Goal: Task Accomplishment & Management: Complete application form

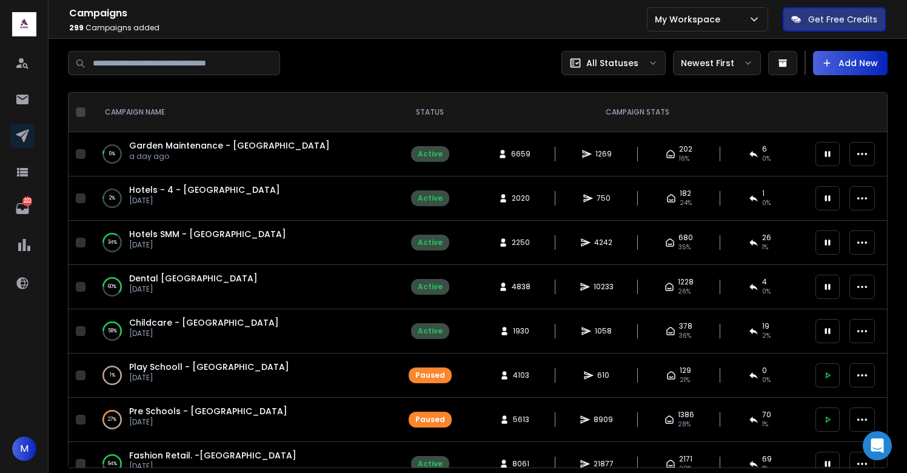
click at [204, 146] on span "Garden Maintenance - [GEOGRAPHIC_DATA]" at bounding box center [229, 145] width 201 height 12
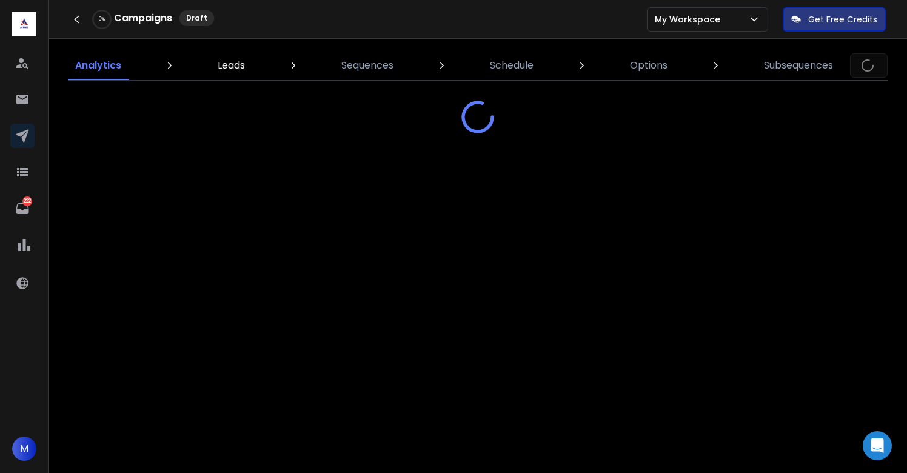
click at [233, 67] on p "Leads" at bounding box center [231, 65] width 27 height 15
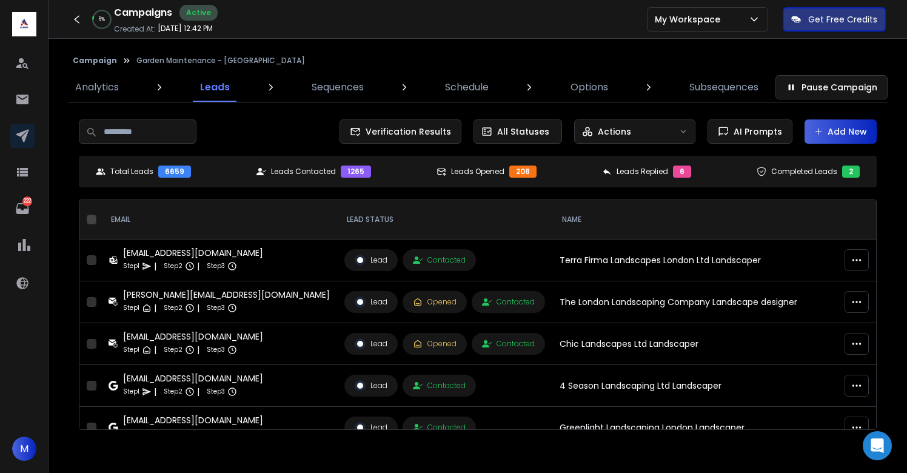
click at [837, 126] on button "Add New" at bounding box center [841, 131] width 72 height 24
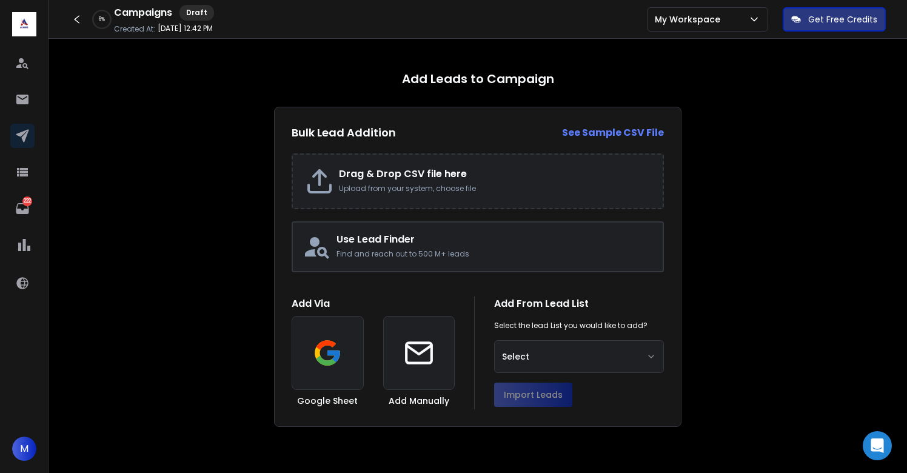
click at [401, 179] on h2 "Drag & Drop CSV file here" at bounding box center [495, 174] width 312 height 15
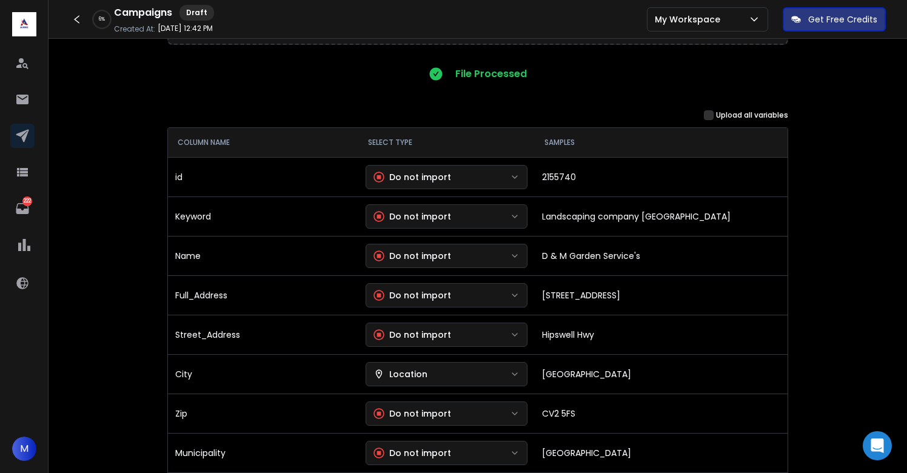
scroll to position [107, 0]
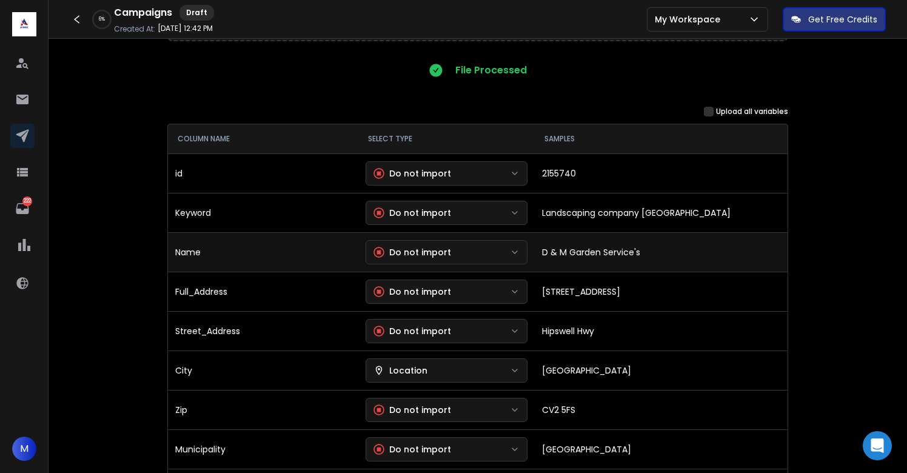
click at [449, 255] on div "Do not import" at bounding box center [413, 252] width 78 height 12
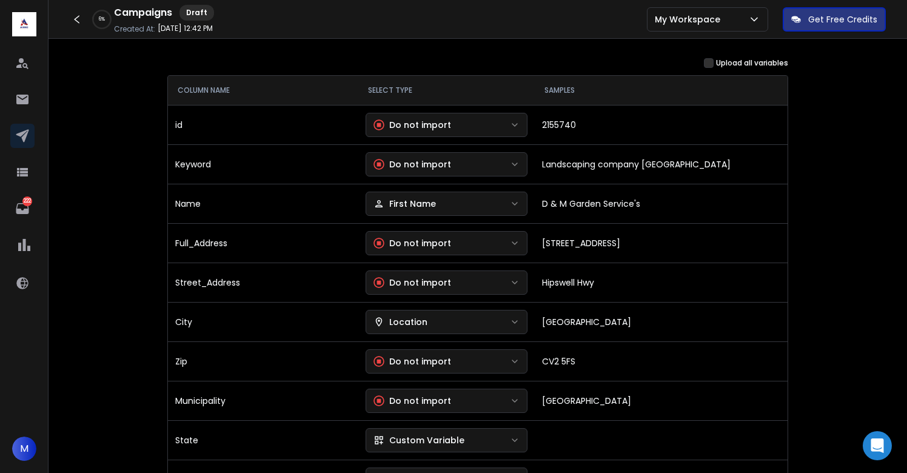
scroll to position [156, 0]
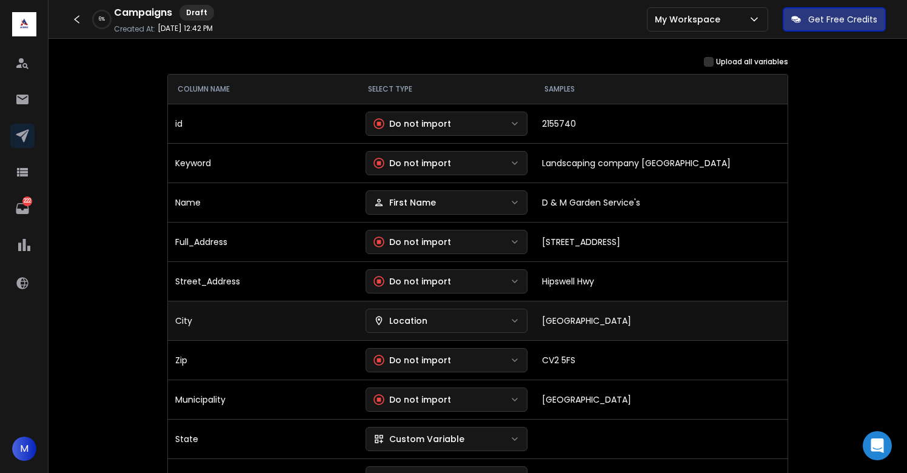
click at [417, 320] on div "Location" at bounding box center [401, 321] width 54 height 12
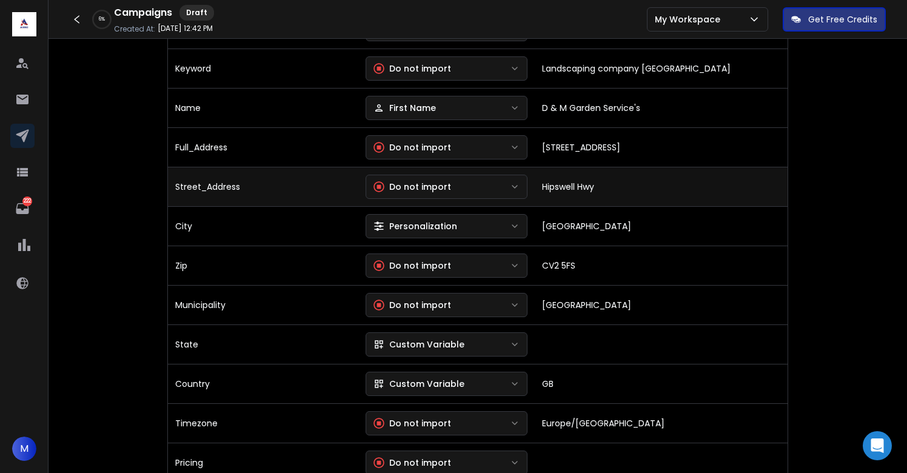
scroll to position [253, 0]
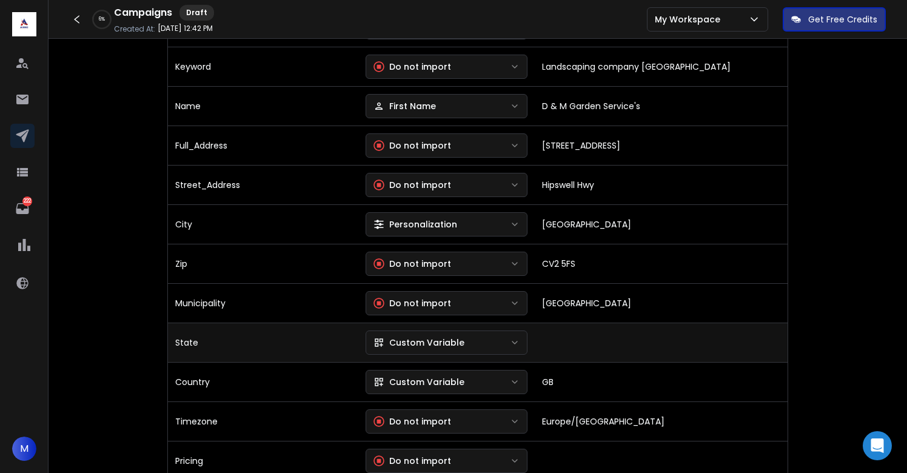
click at [445, 341] on div "Custom Variable" at bounding box center [419, 343] width 91 height 12
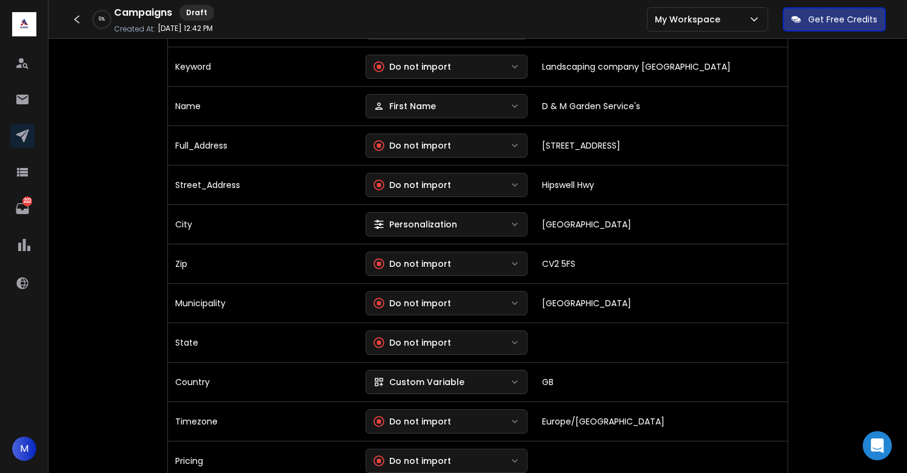
scroll to position [314, 0]
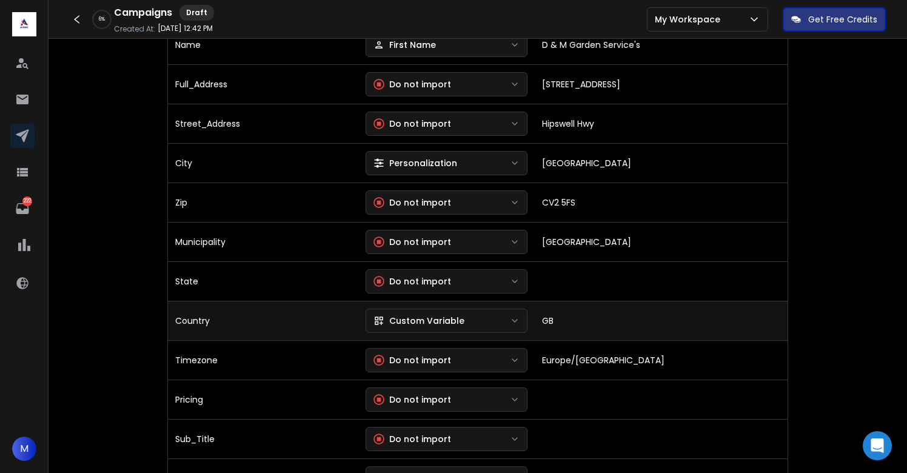
click at [434, 319] on div "Custom Variable" at bounding box center [419, 321] width 91 height 12
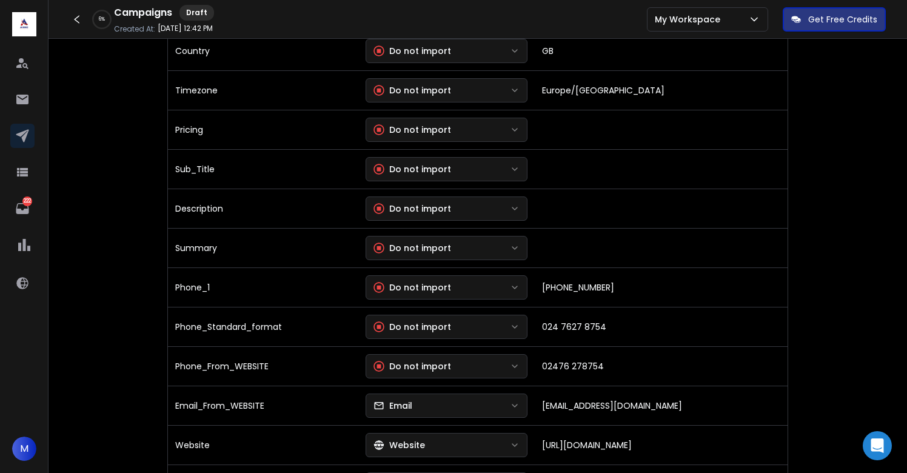
scroll to position [585, 0]
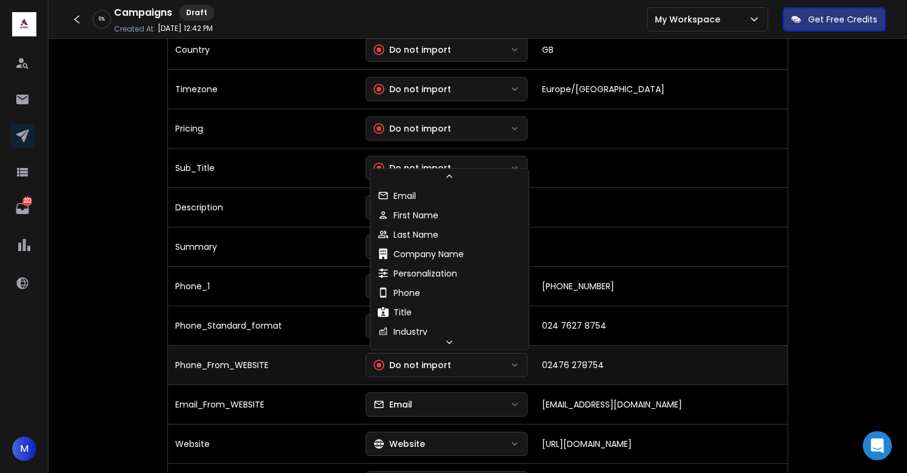
click at [424, 362] on div "Do not import" at bounding box center [413, 365] width 78 height 12
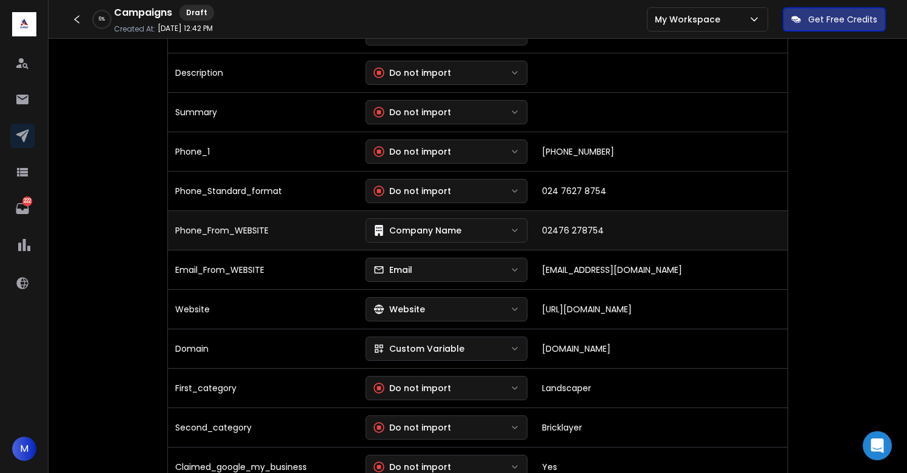
scroll to position [732, 0]
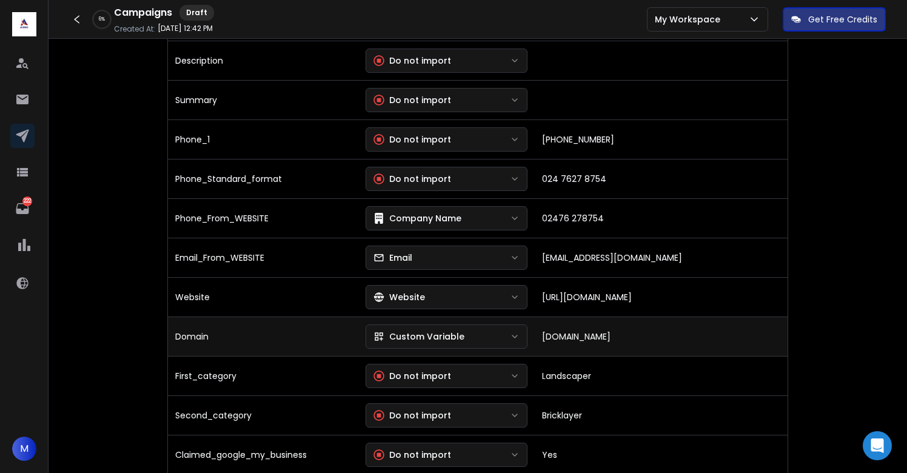
click at [429, 326] on button "Custom Variable" at bounding box center [447, 336] width 163 height 24
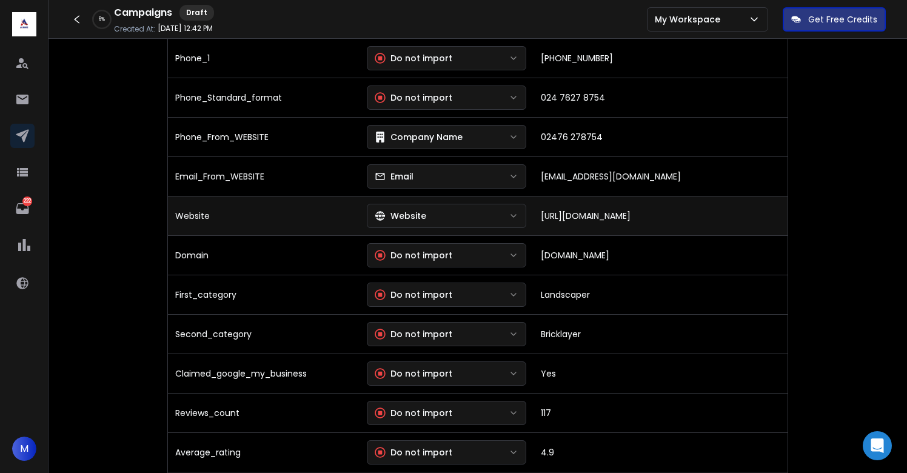
scroll to position [817, 0]
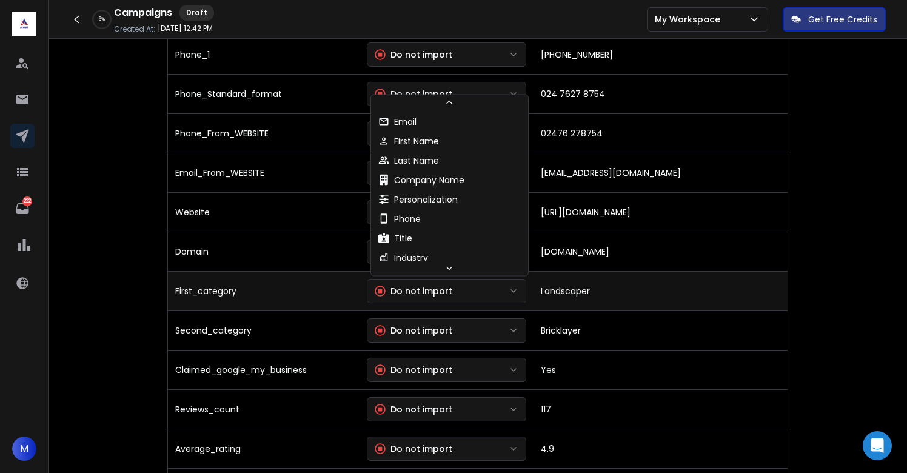
click at [425, 286] on div "Do not import" at bounding box center [414, 291] width 78 height 12
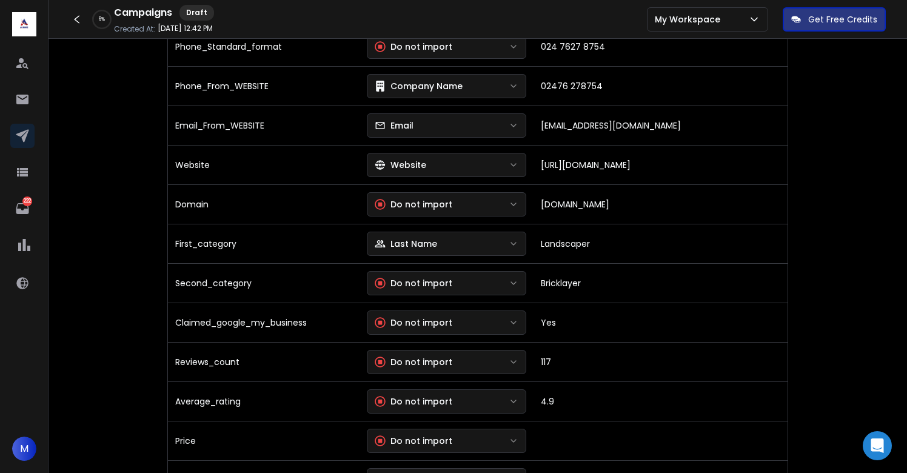
scroll to position [888, 0]
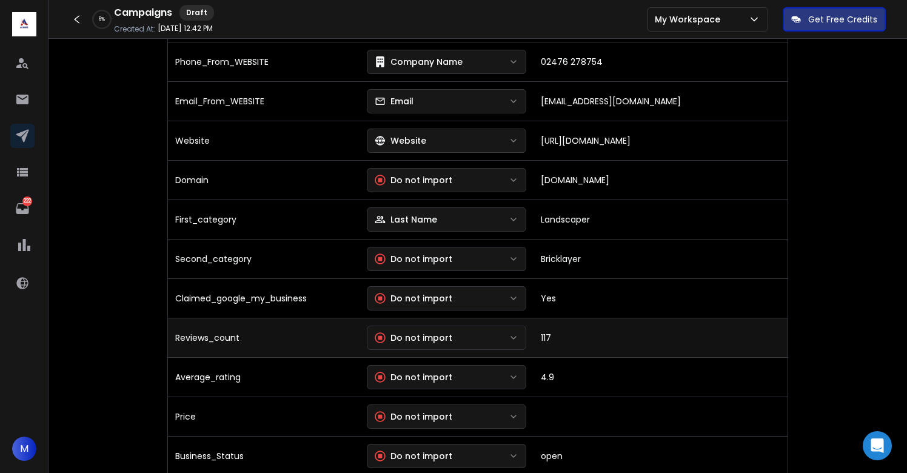
click at [424, 333] on div "Do not import" at bounding box center [414, 338] width 78 height 12
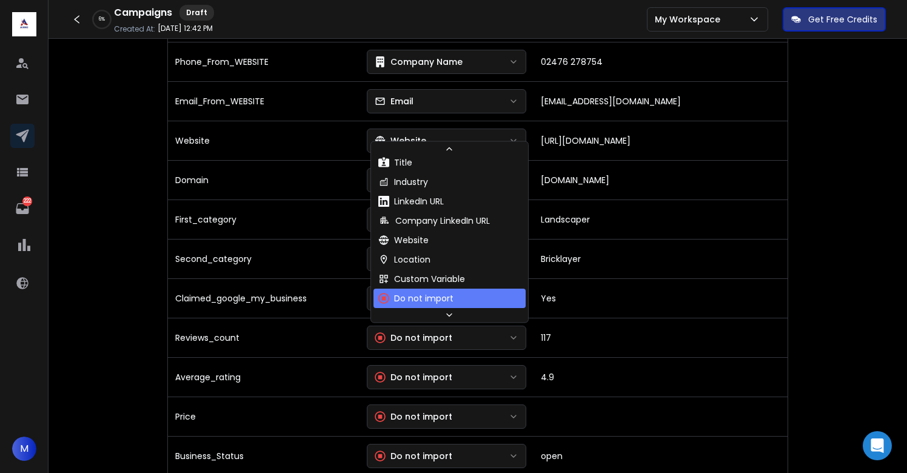
scroll to position [110, 0]
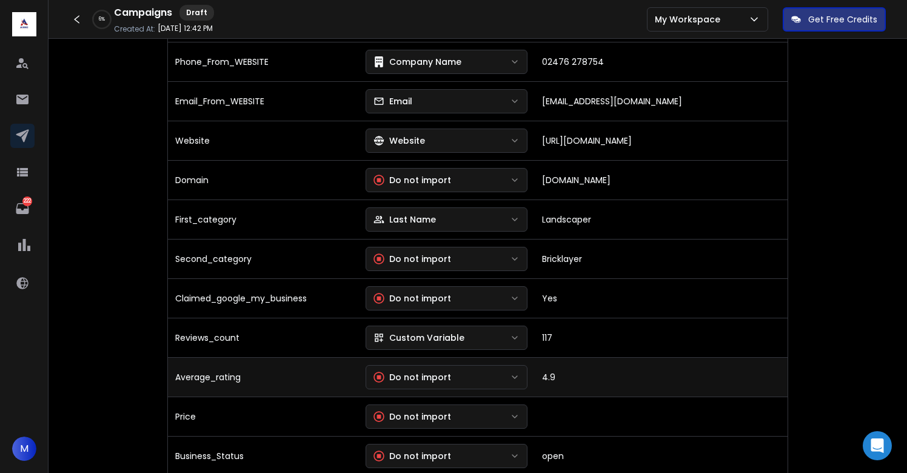
click at [426, 370] on button "Do not import" at bounding box center [447, 377] width 163 height 24
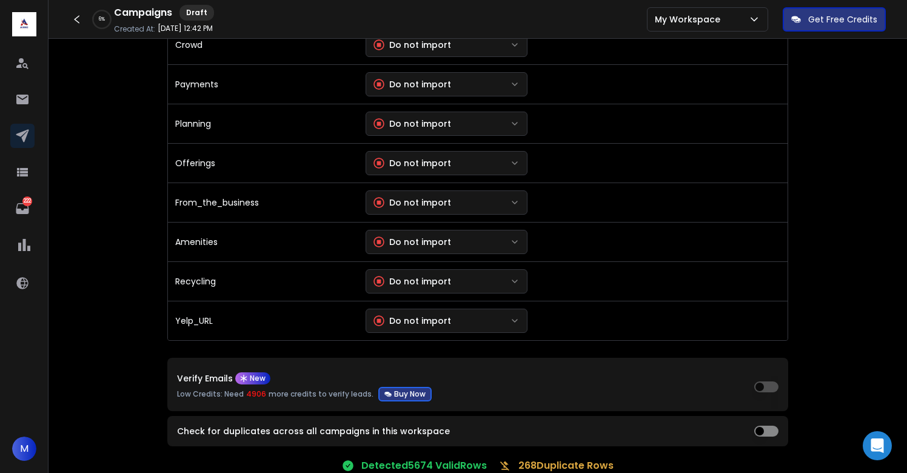
scroll to position [2655, 0]
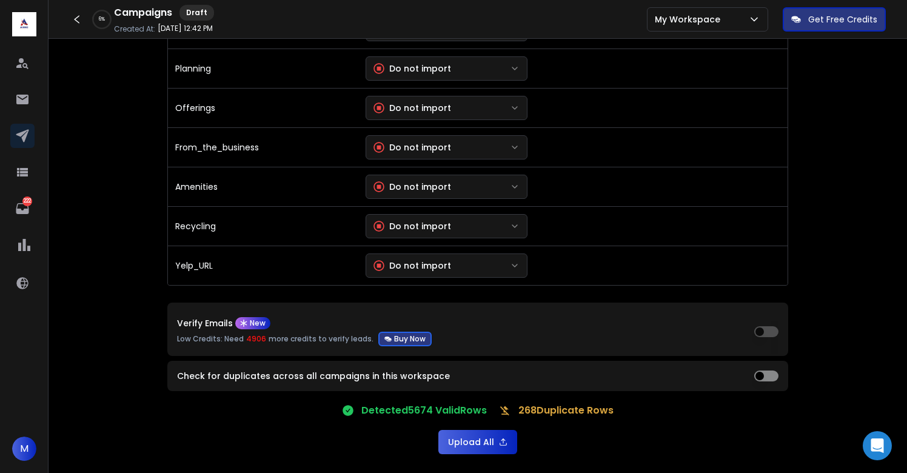
click at [497, 438] on button "Upload All" at bounding box center [477, 442] width 79 height 24
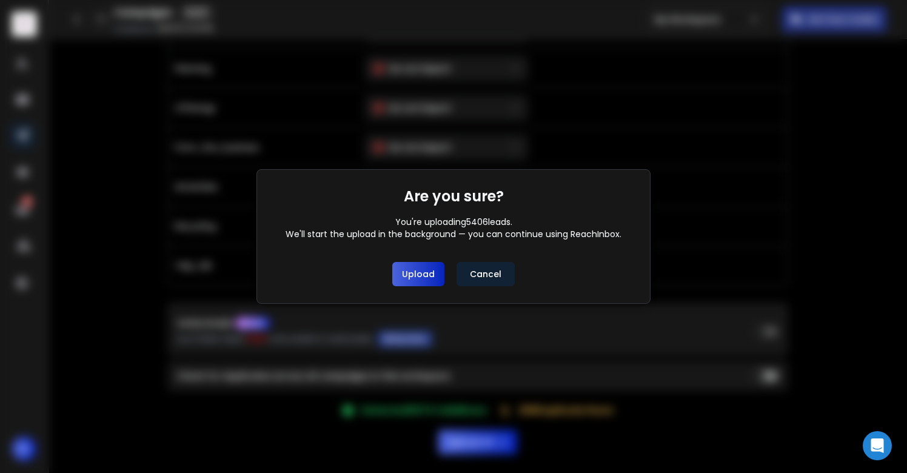
click at [429, 281] on button "Upload" at bounding box center [418, 274] width 52 height 24
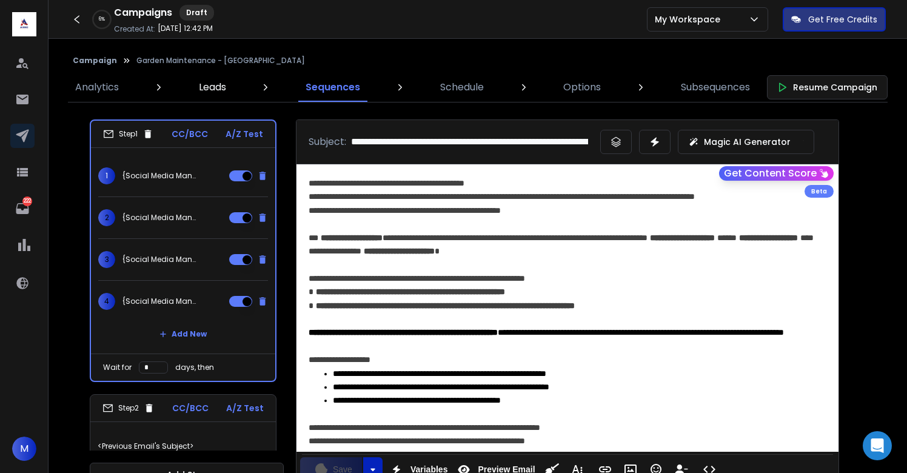
click at [213, 92] on p "Leads" at bounding box center [212, 87] width 27 height 15
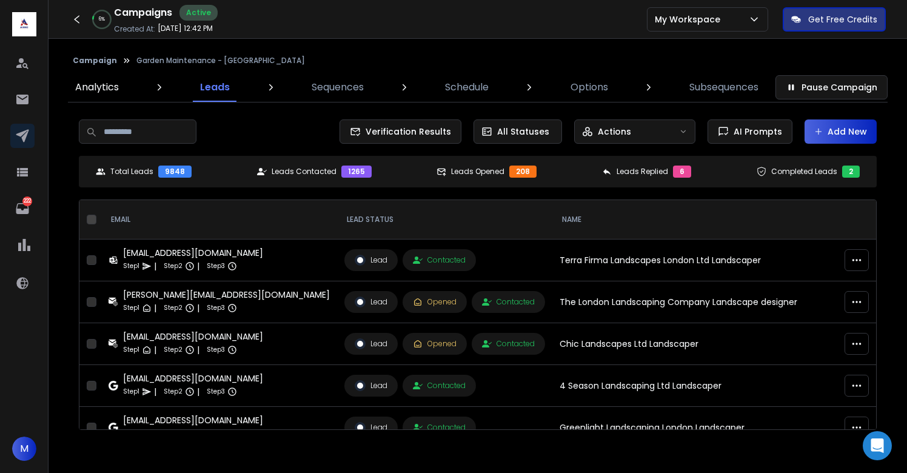
click at [98, 84] on p "Analytics" at bounding box center [97, 87] width 44 height 15
